Goal: Find specific page/section: Find specific page/section

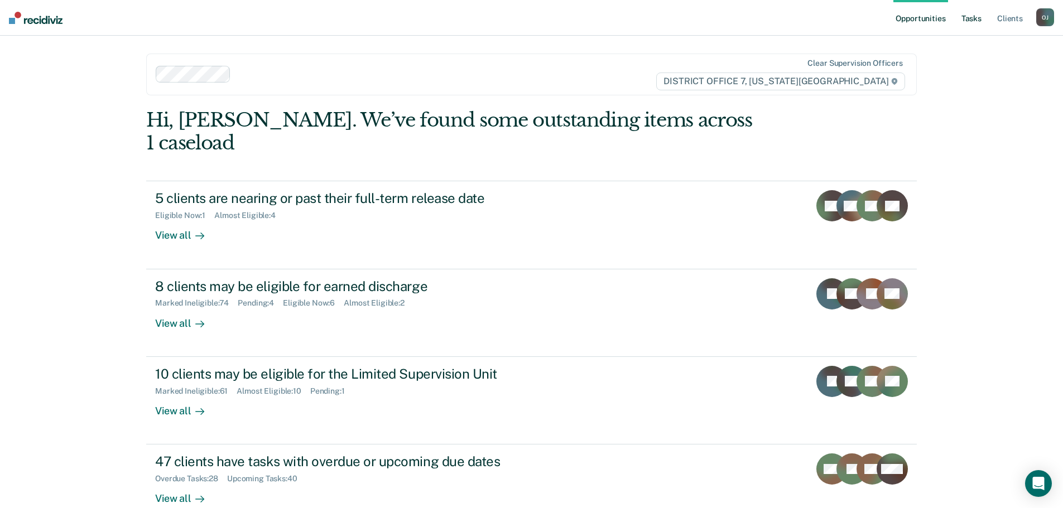
click at [970, 20] on link "Tasks" at bounding box center [971, 18] width 25 height 36
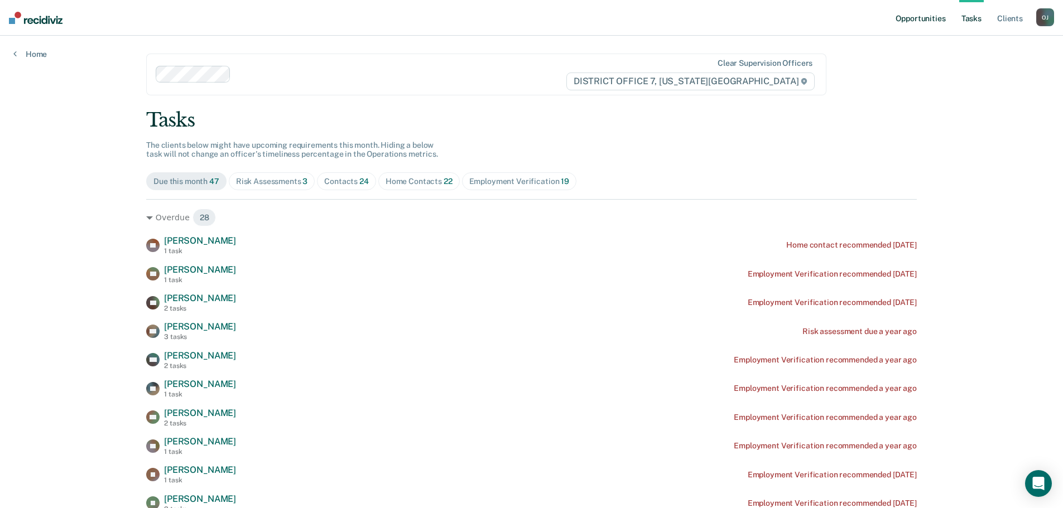
click at [898, 20] on link "Opportunities" at bounding box center [921, 18] width 54 height 36
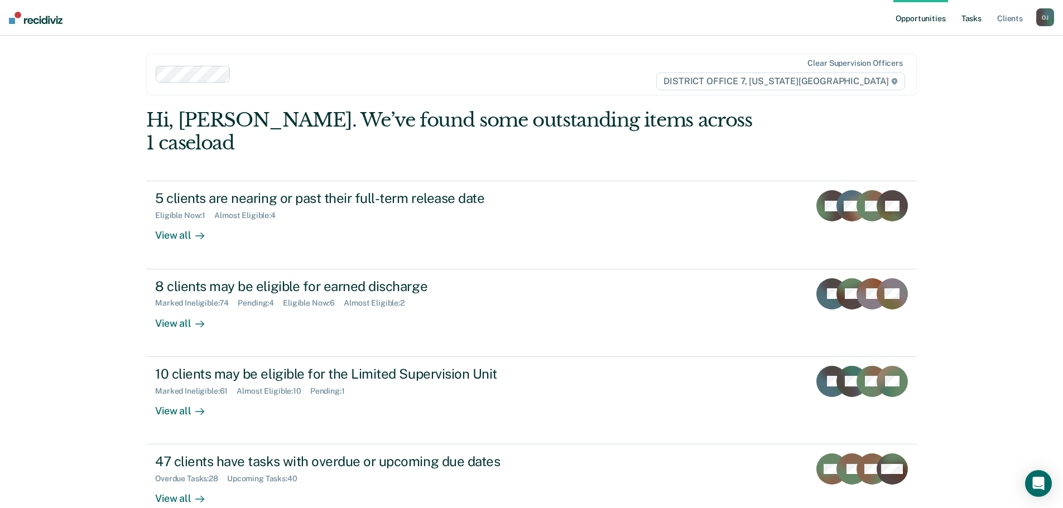
click at [975, 18] on link "Tasks" at bounding box center [971, 18] width 25 height 36
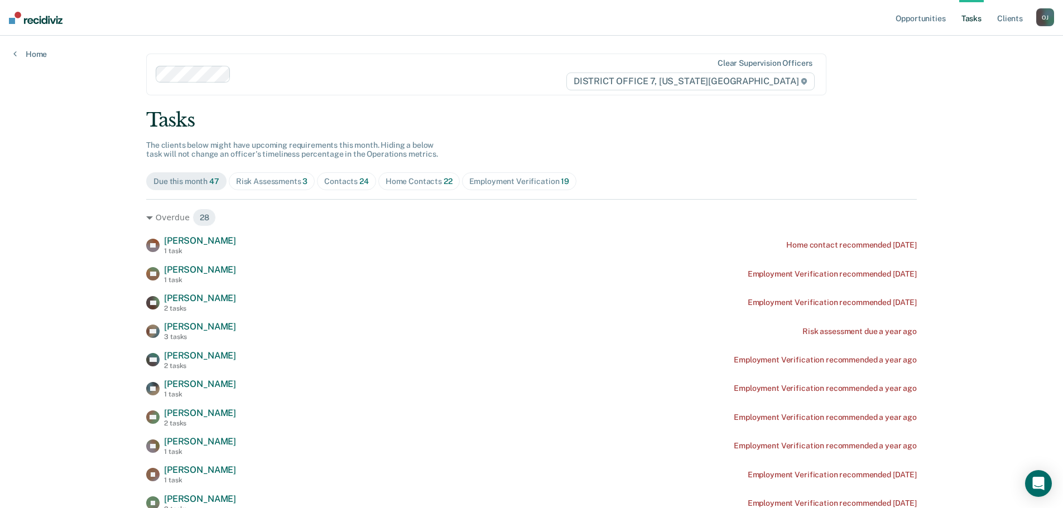
click at [269, 182] on div "Risk Assessments 3" at bounding box center [272, 181] width 72 height 9
